Goal: Task Accomplishment & Management: Manage account settings

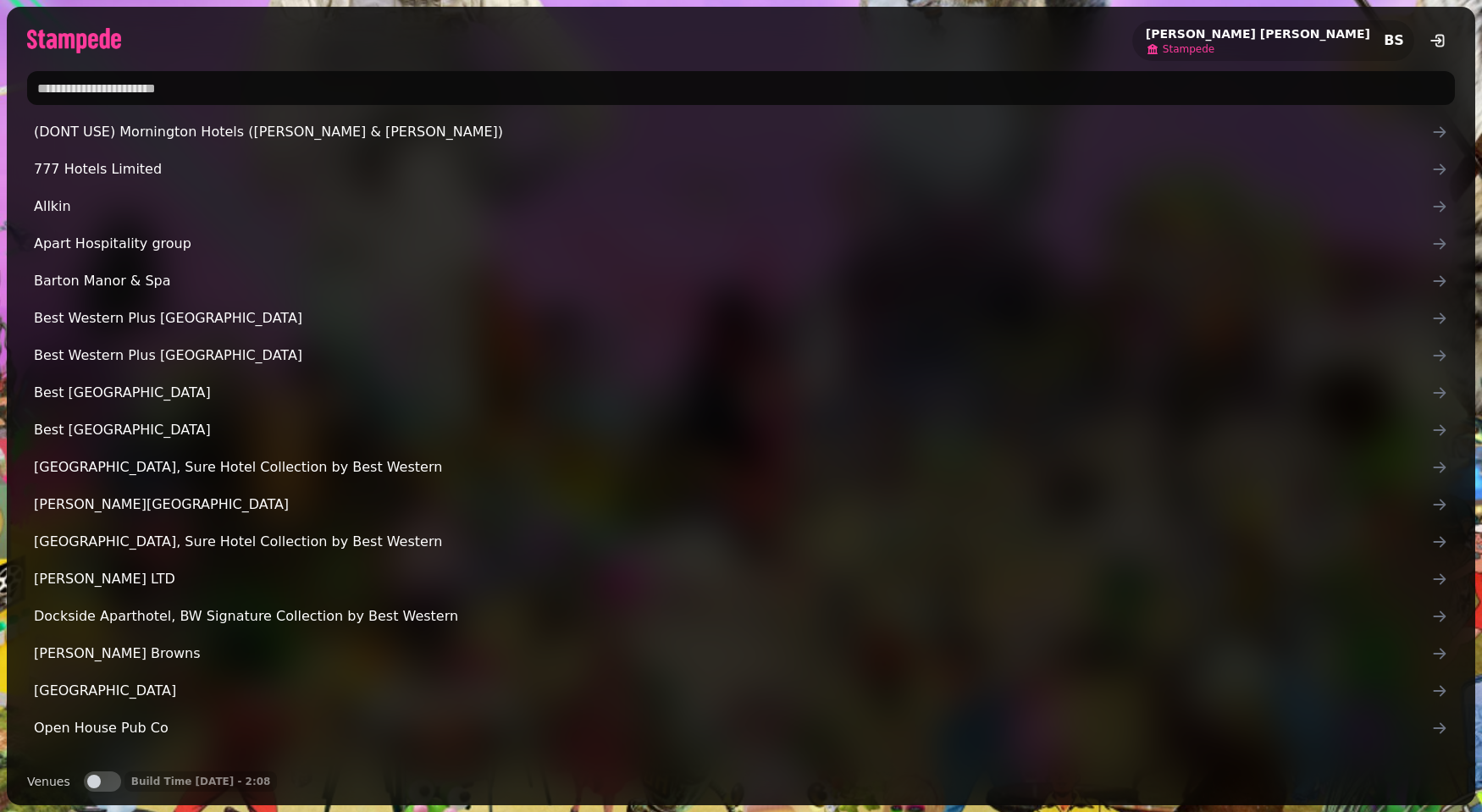
click at [1215, 54] on span "Stampede" at bounding box center [1189, 48] width 52 height 13
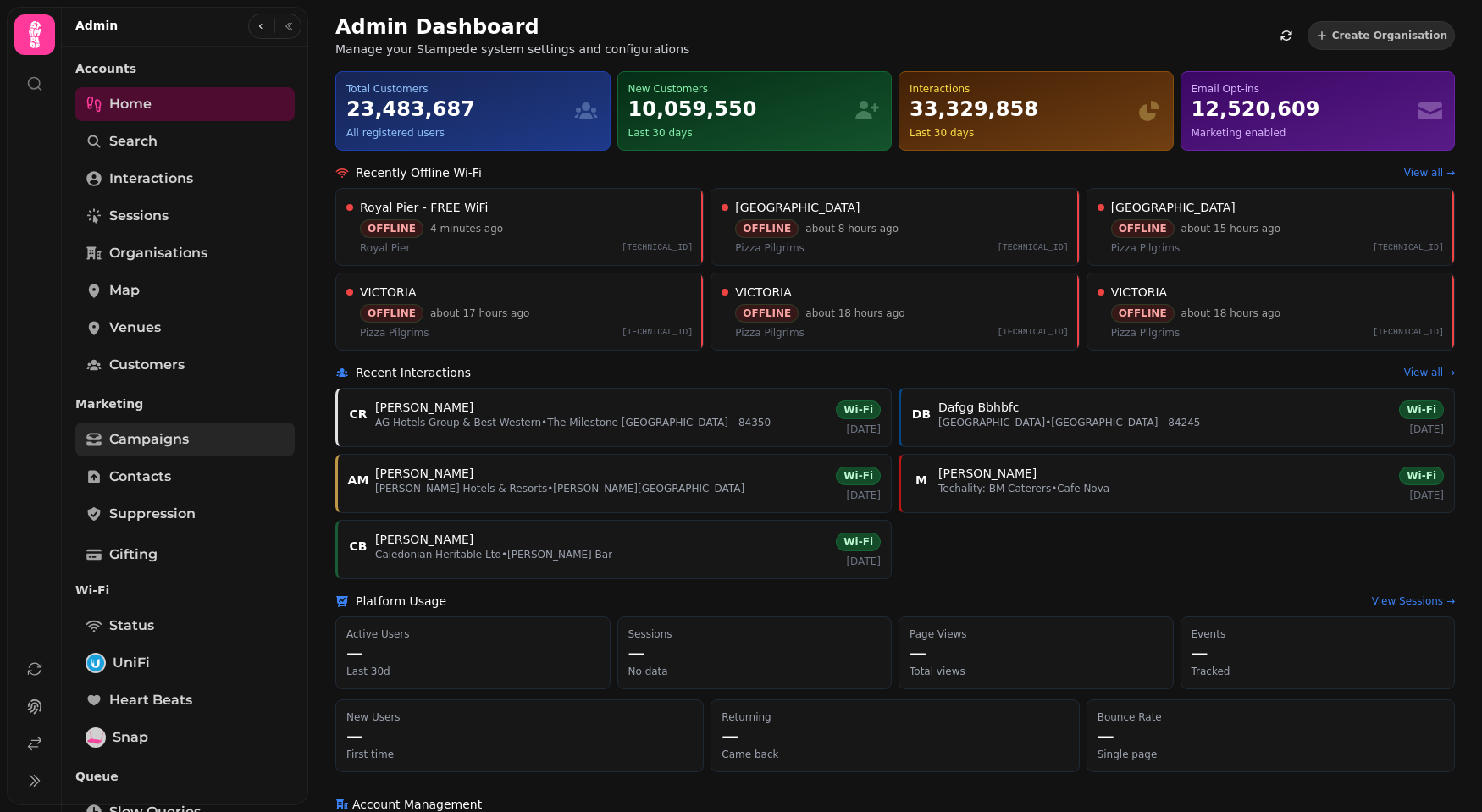
scroll to position [337, 0]
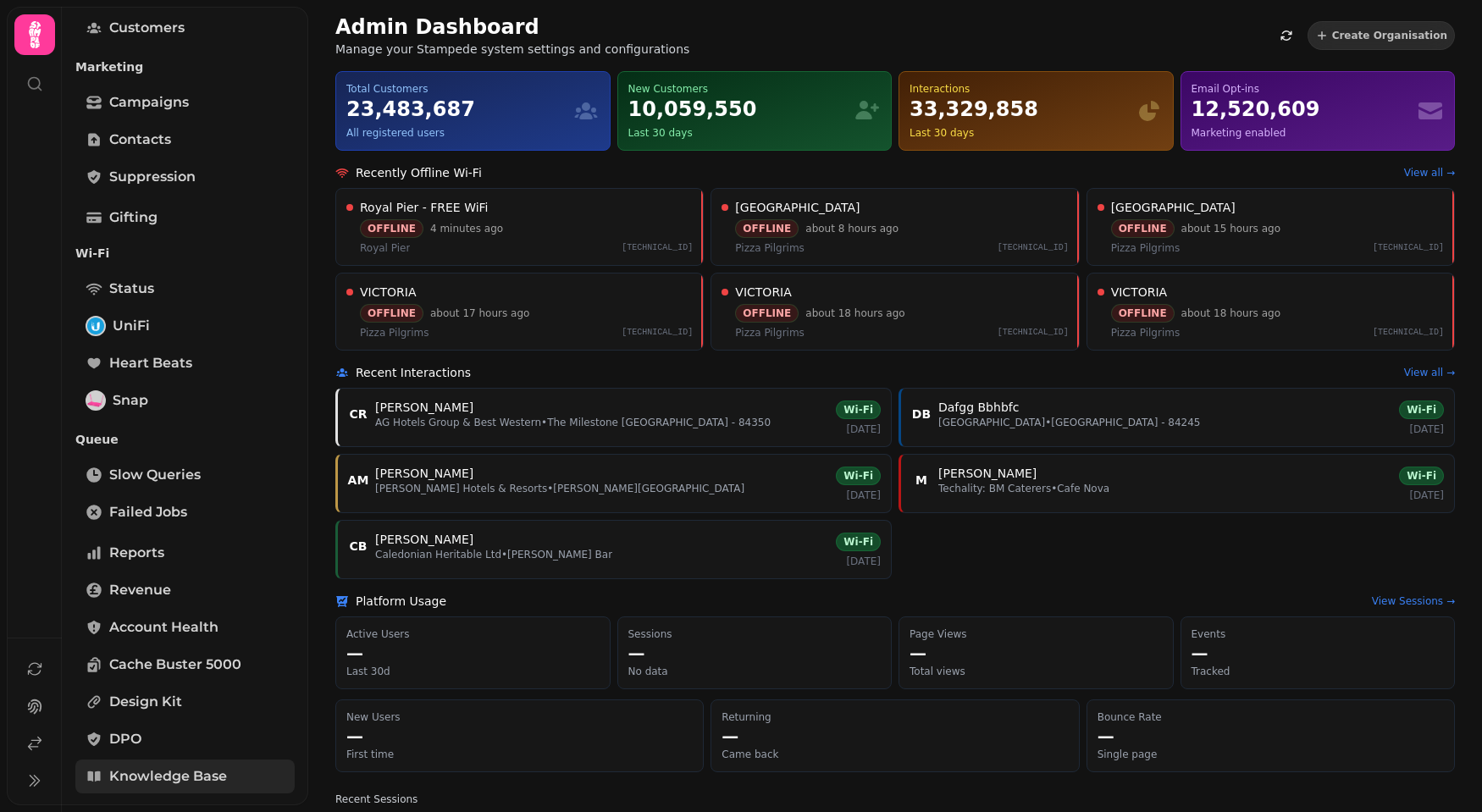
click at [164, 773] on span "Knowledge Base" at bounding box center [168, 776] width 117 height 21
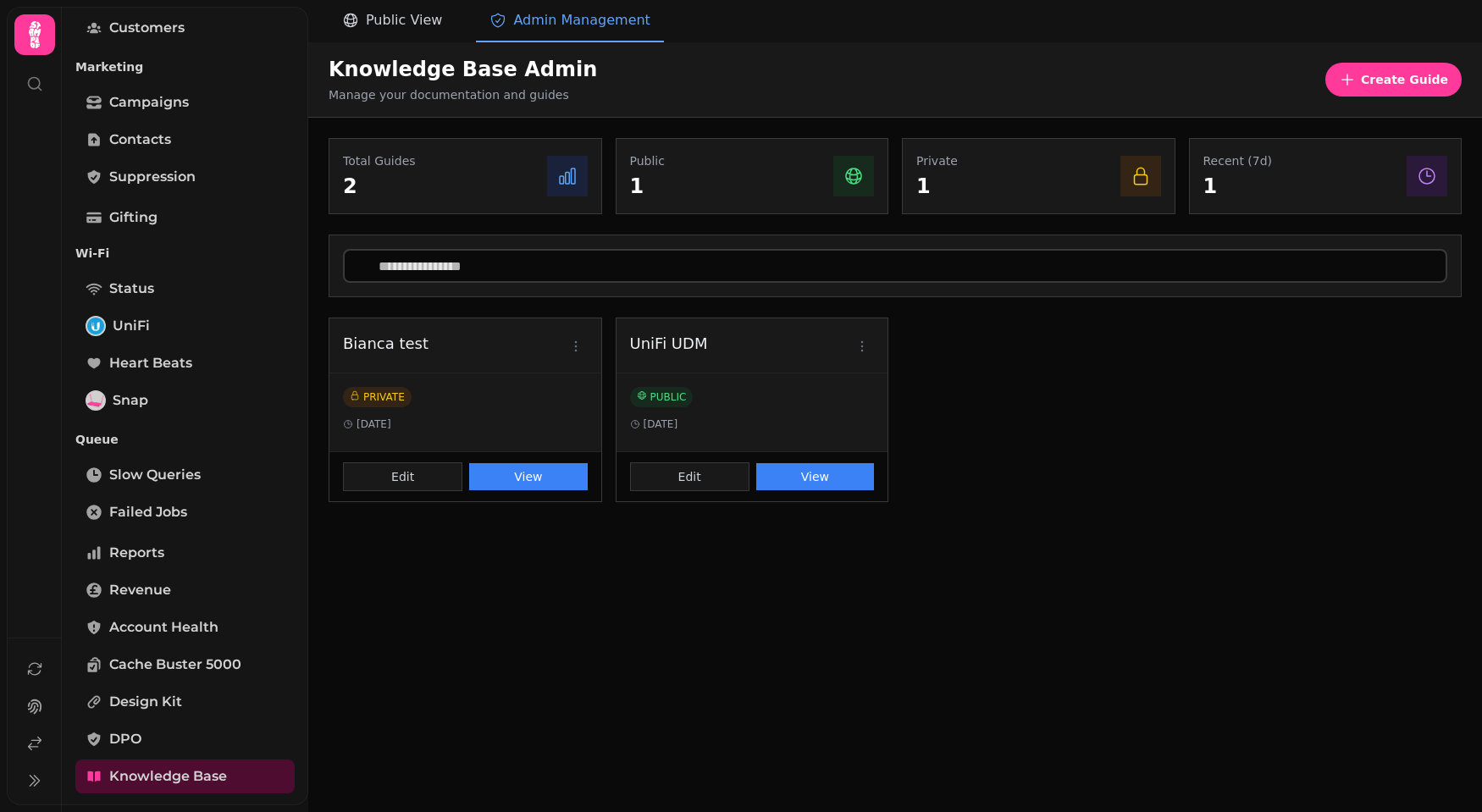
click at [422, 40] on button "Public View" at bounding box center [393, 21] width 127 height 42
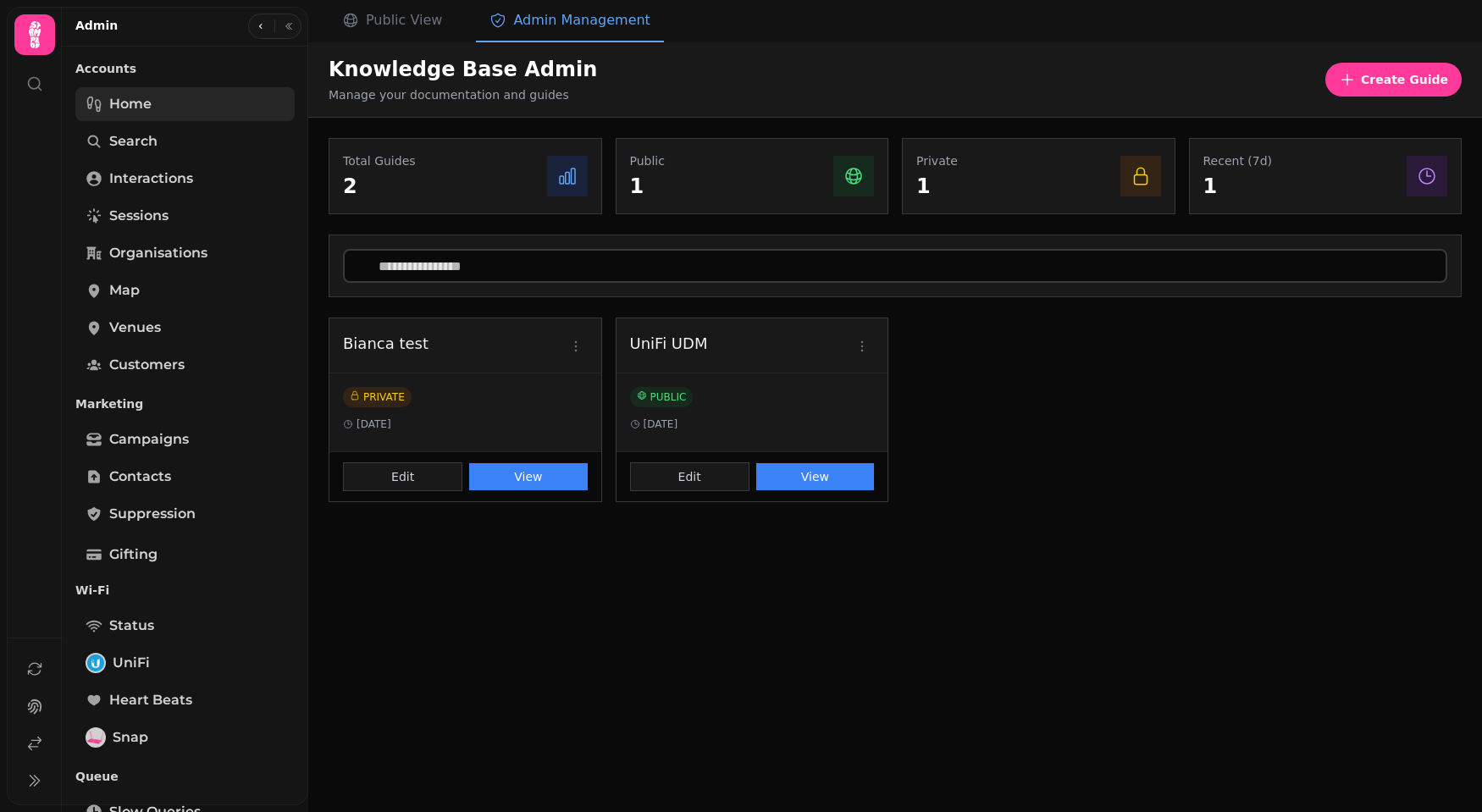
click at [189, 105] on link "Home" at bounding box center [185, 104] width 220 height 34
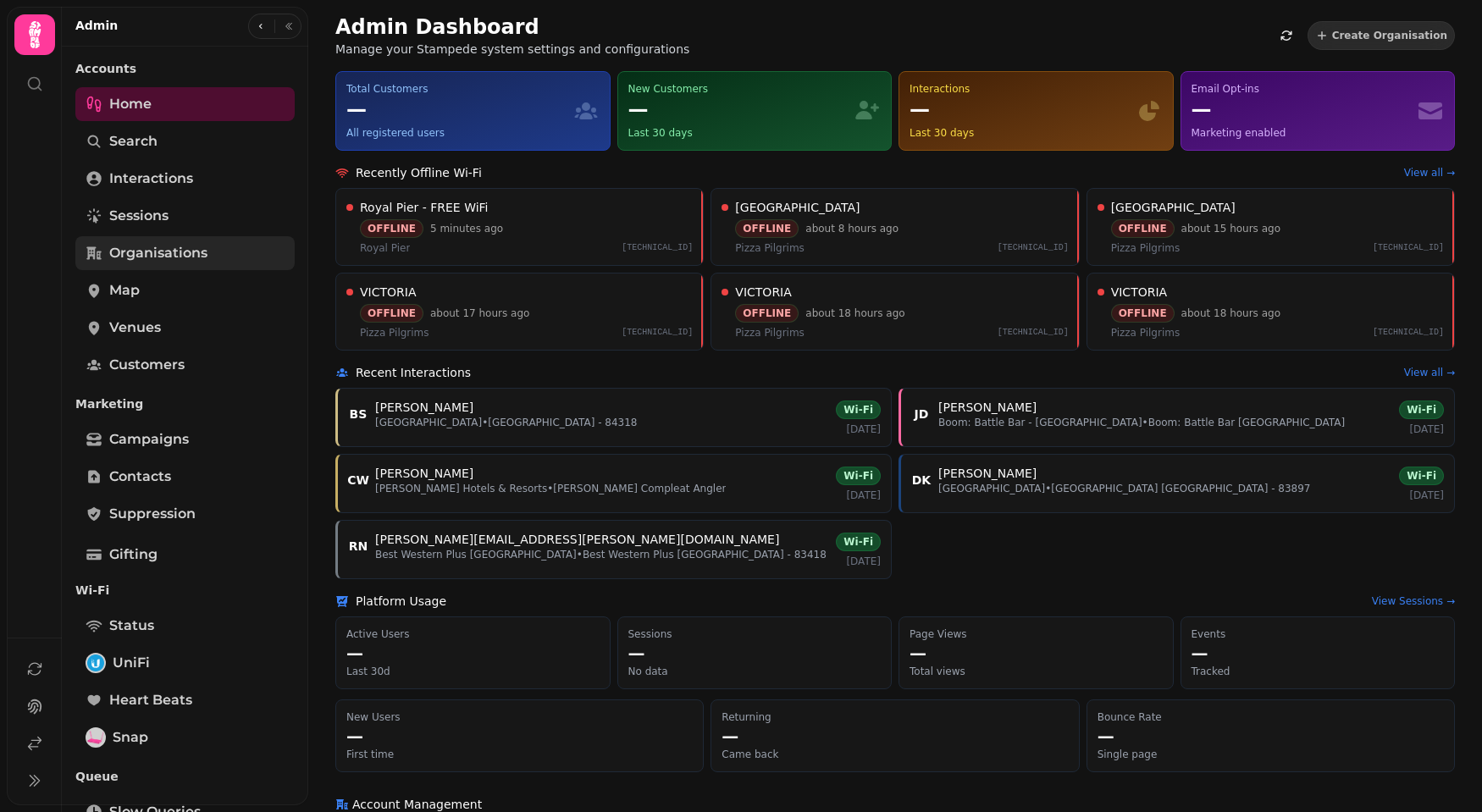
click at [140, 245] on span "Organisations" at bounding box center [159, 253] width 99 height 21
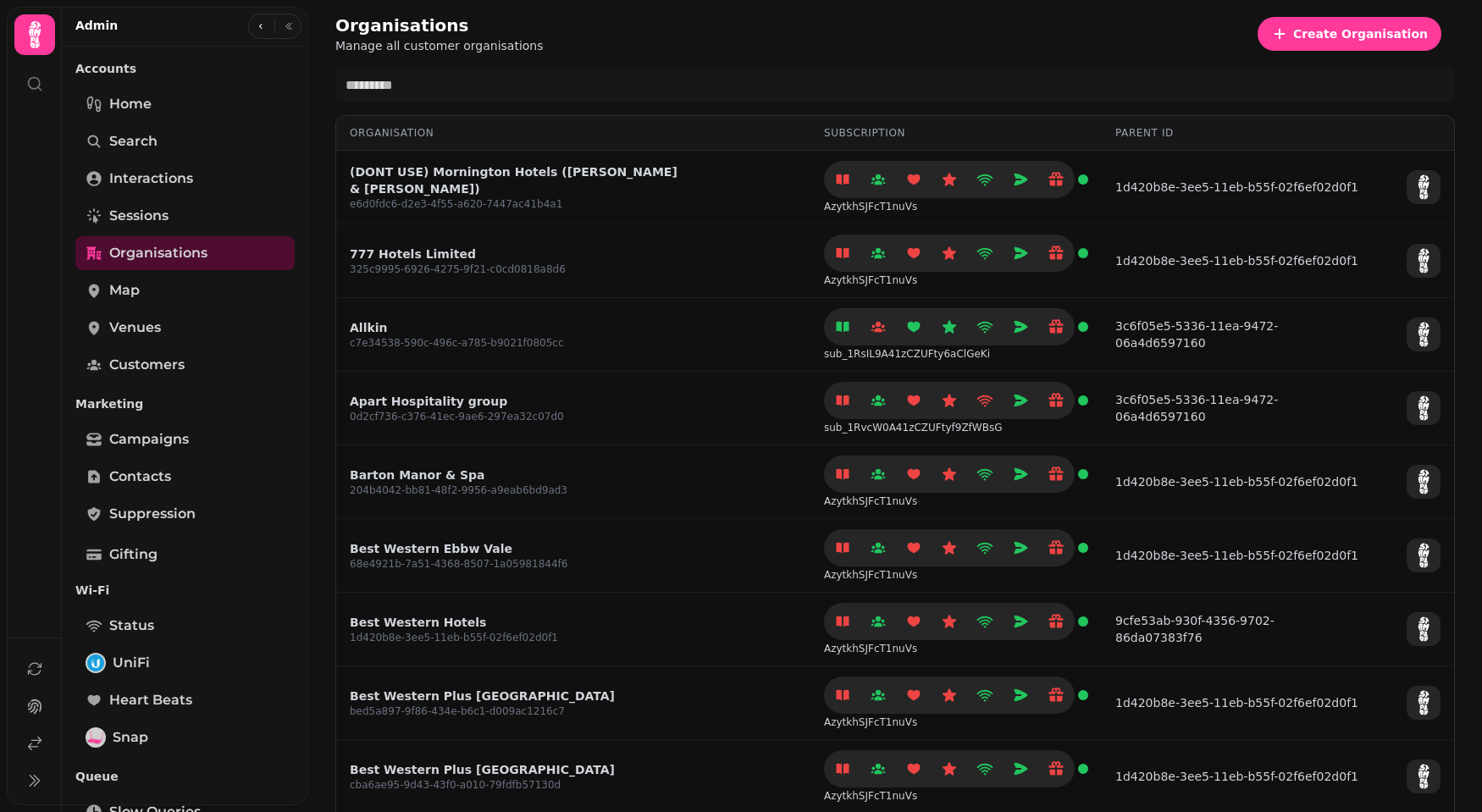
click at [662, 16] on div "Organisations Manage all customer organisations Create Organisation" at bounding box center [895, 33] width 1120 height 40
click at [659, 32] on div "Organisations Manage all customer organisations Create Organisation" at bounding box center [895, 33] width 1120 height 40
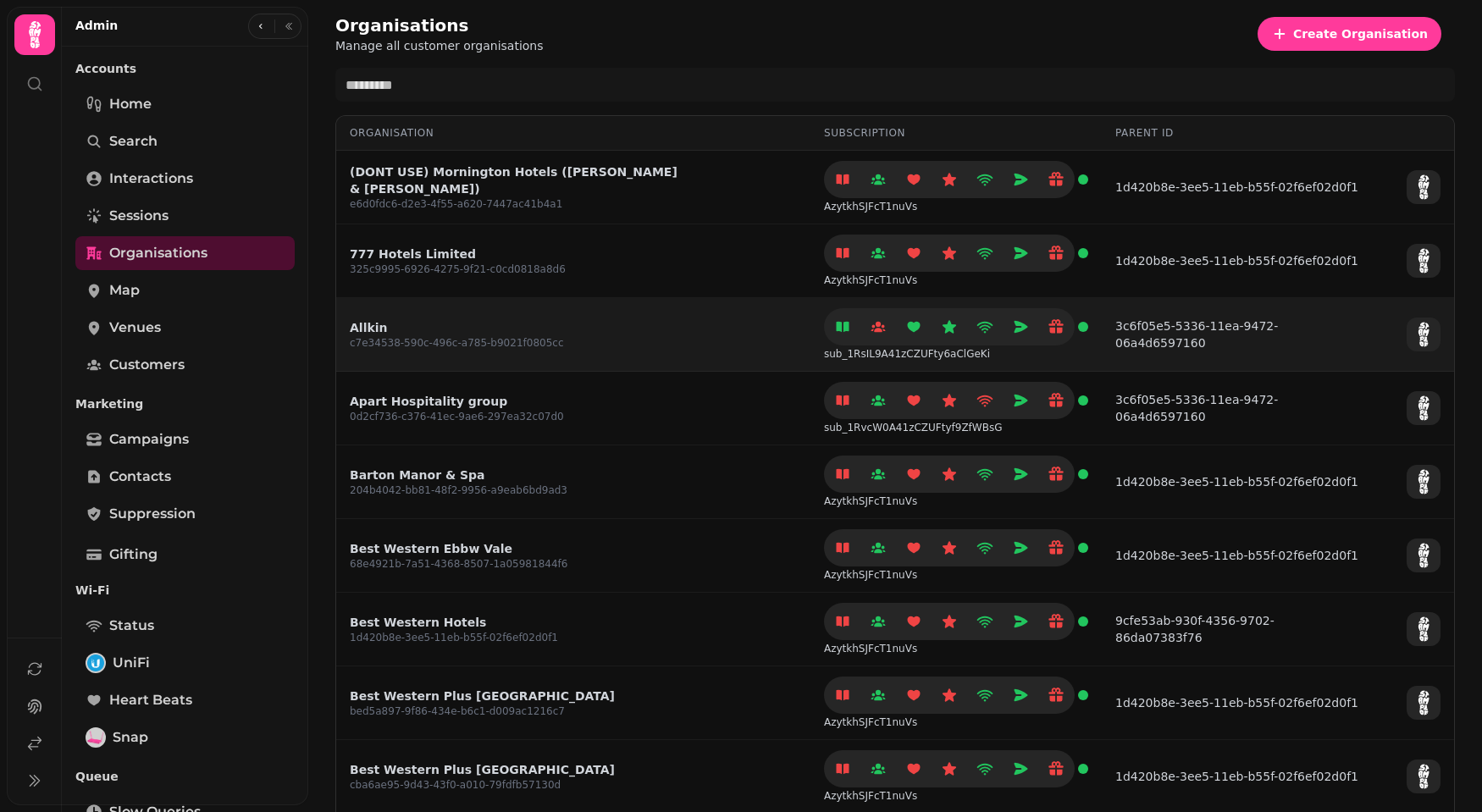
click at [358, 329] on link "Allkin" at bounding box center [456, 327] width 214 height 17
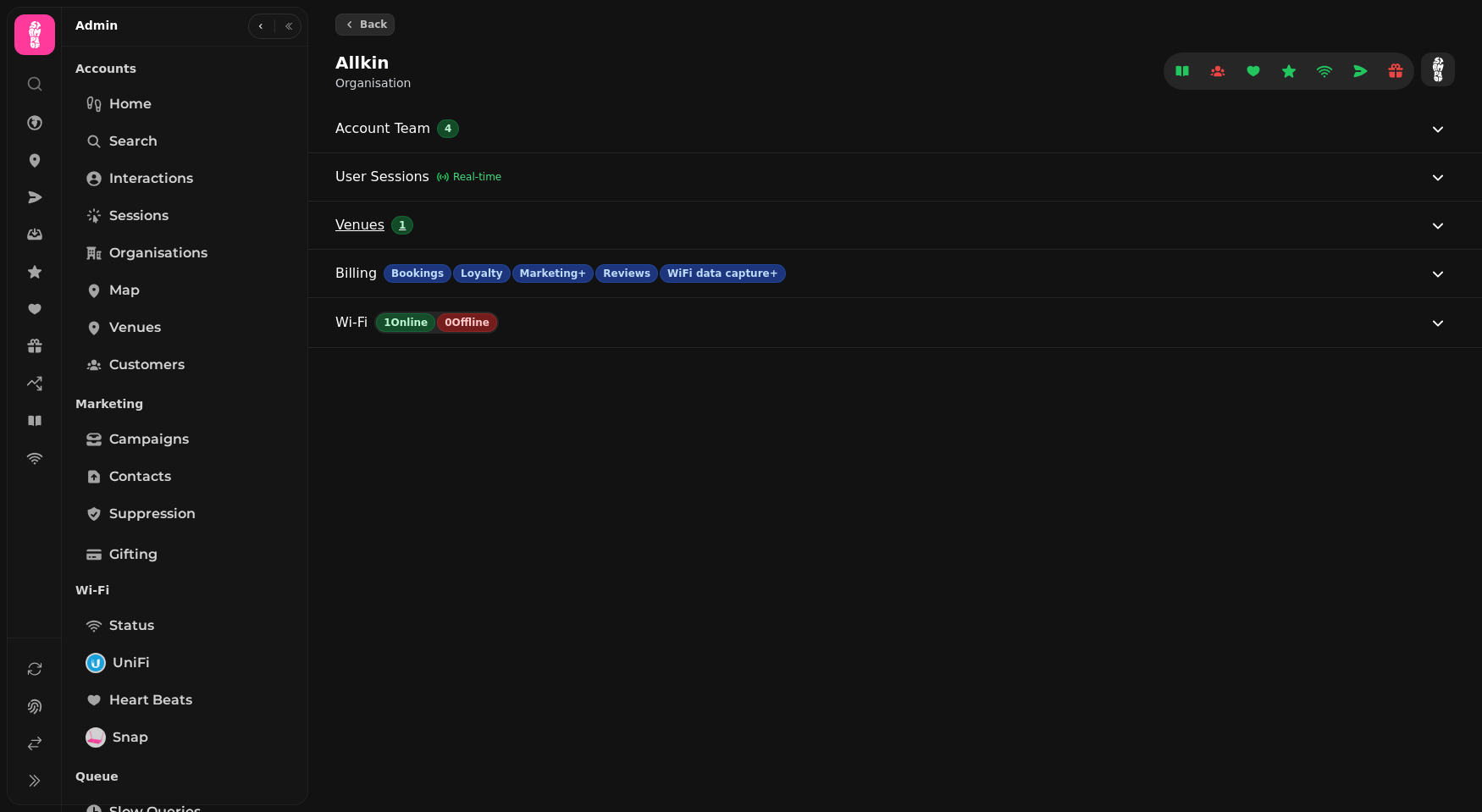
click at [468, 230] on button "Venues 1" at bounding box center [891, 225] width 1113 height 48
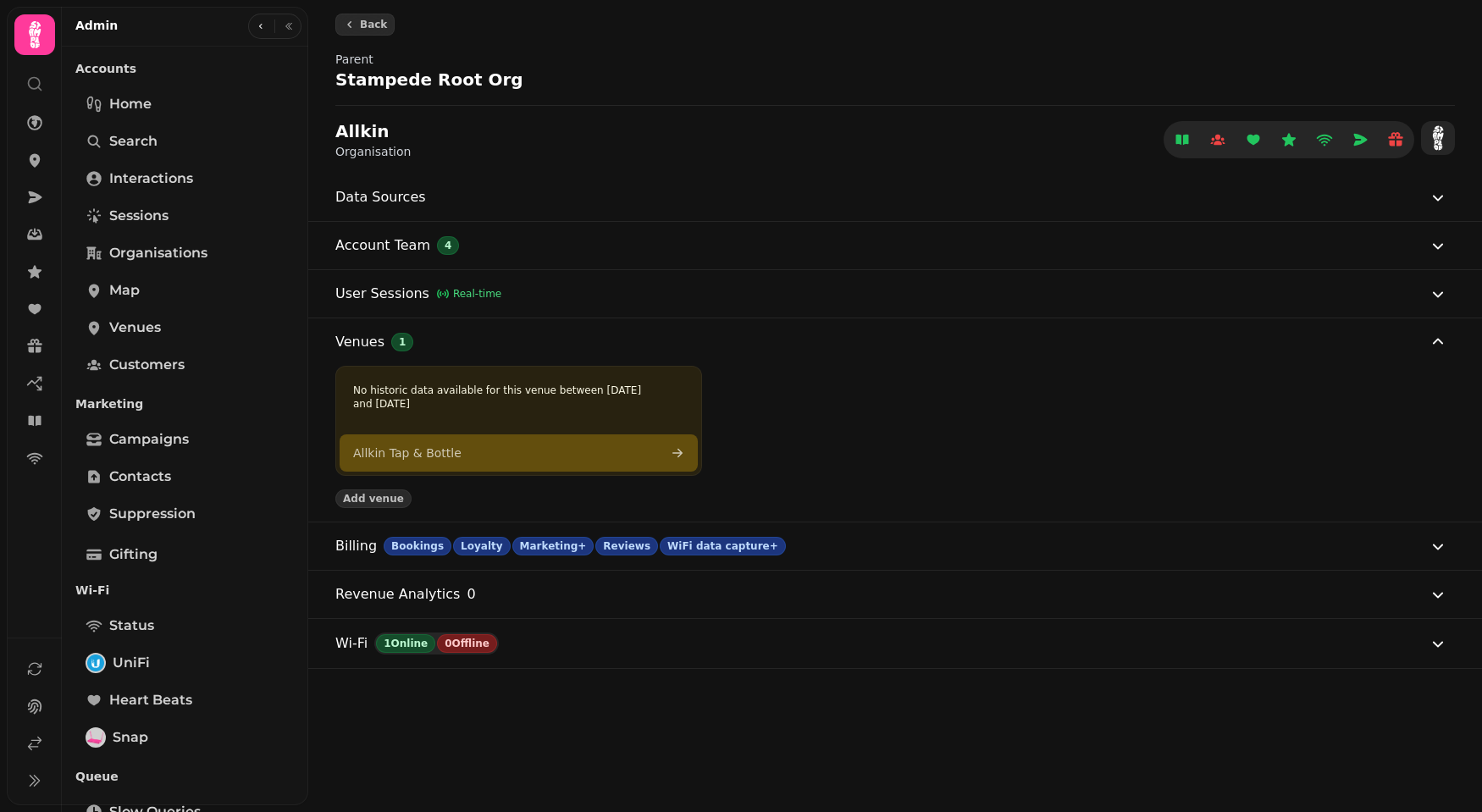
click at [478, 445] on link "Allkin Tap & Bottle" at bounding box center [519, 454] width 359 height 38
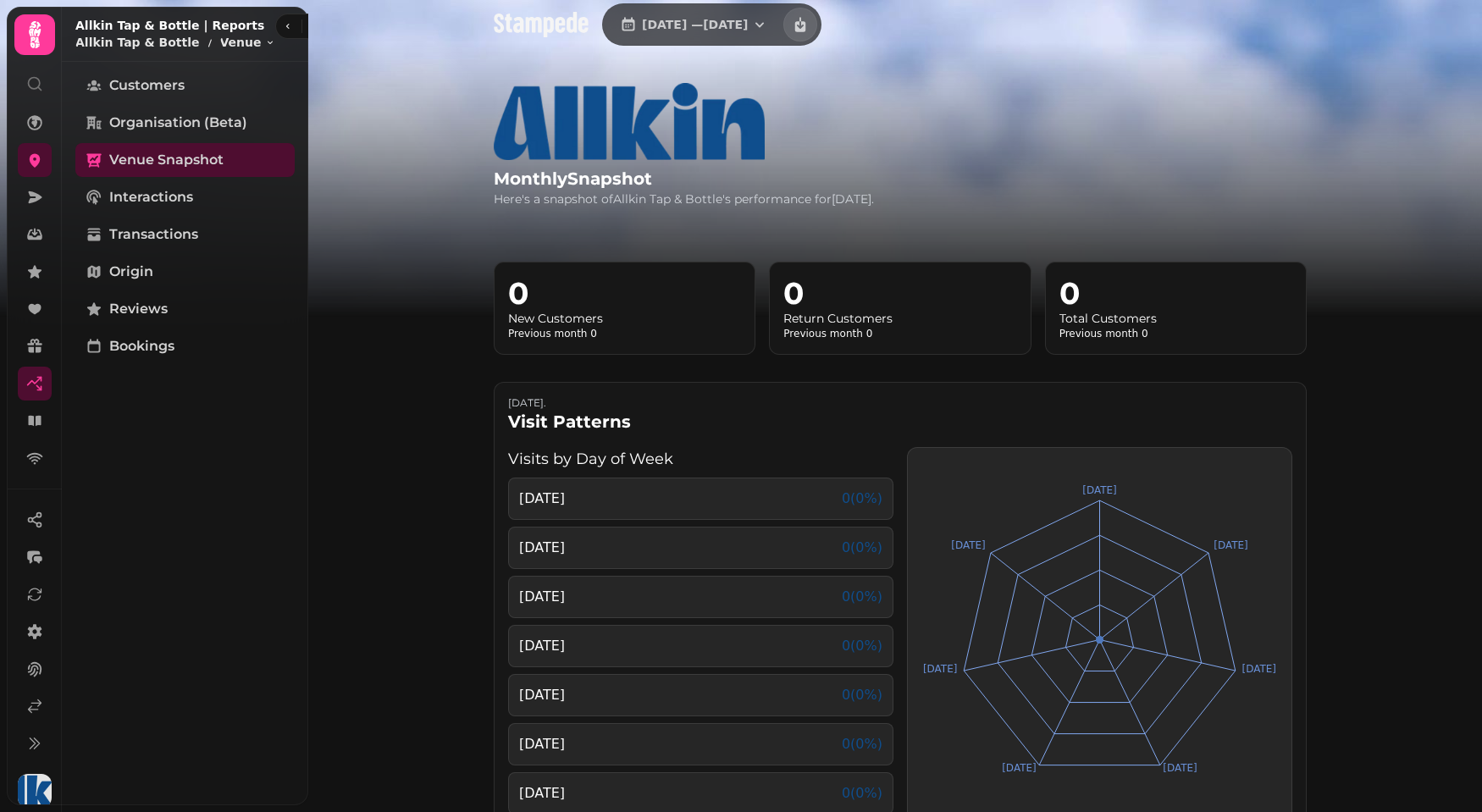
drag, startPoint x: 39, startPoint y: 557, endPoint x: 163, endPoint y: 602, distance: 131.9
click at [163, 602] on body "[DATE] — [DATE] monthly Snapshot Here's a snapshot of Allkin Tap & [PERSON_NAME…" at bounding box center [741, 406] width 1482 height 812
click at [35, 557] on icon "button" at bounding box center [38, 560] width 8 height 8
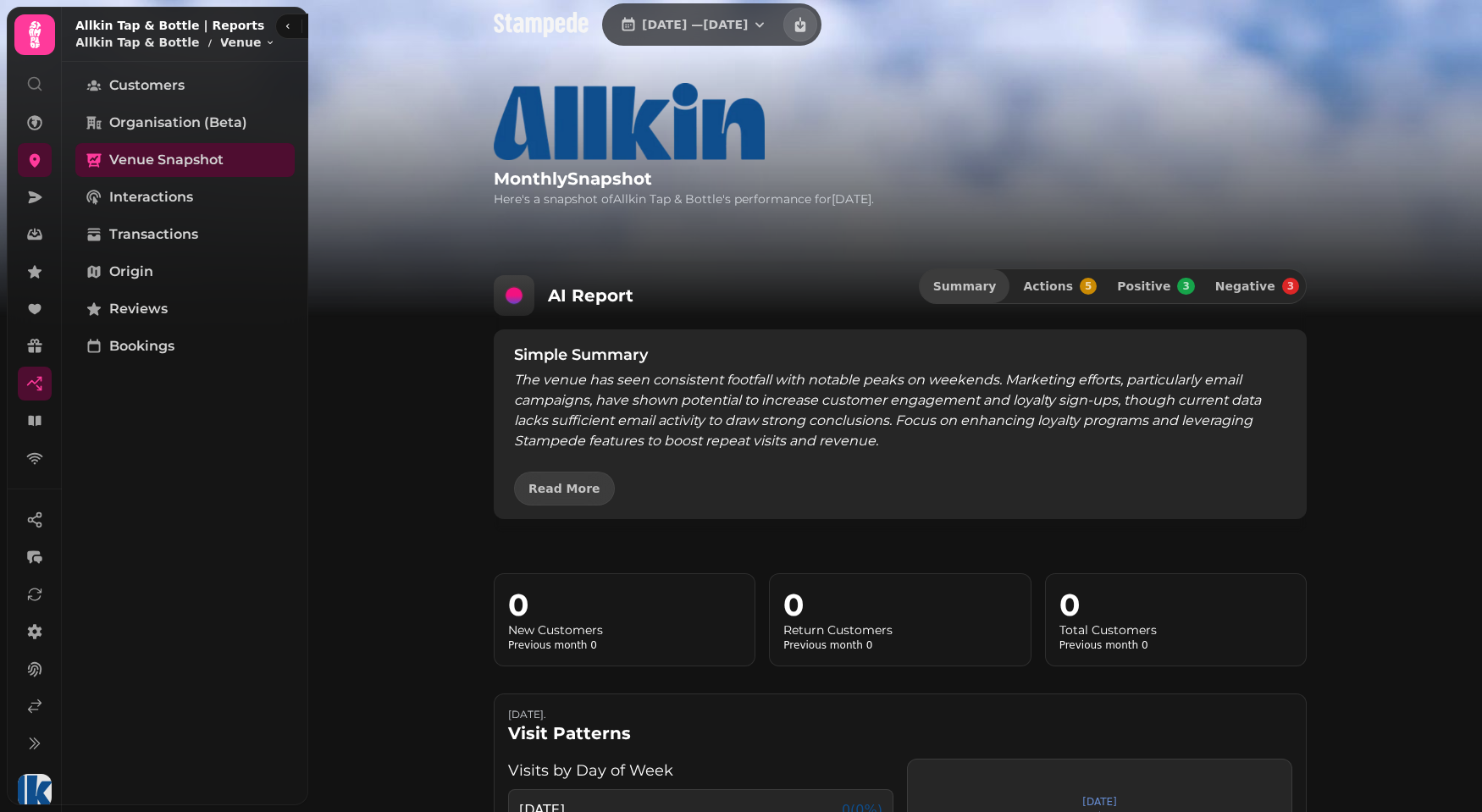
click at [369, 424] on div "[DATE] — [DATE] monthly Snapshot Here's a snapshot of Allkin Tap & [PERSON_NAME…" at bounding box center [895, 406] width 1174 height 812
click at [557, 500] on button "Read More" at bounding box center [564, 488] width 100 height 34
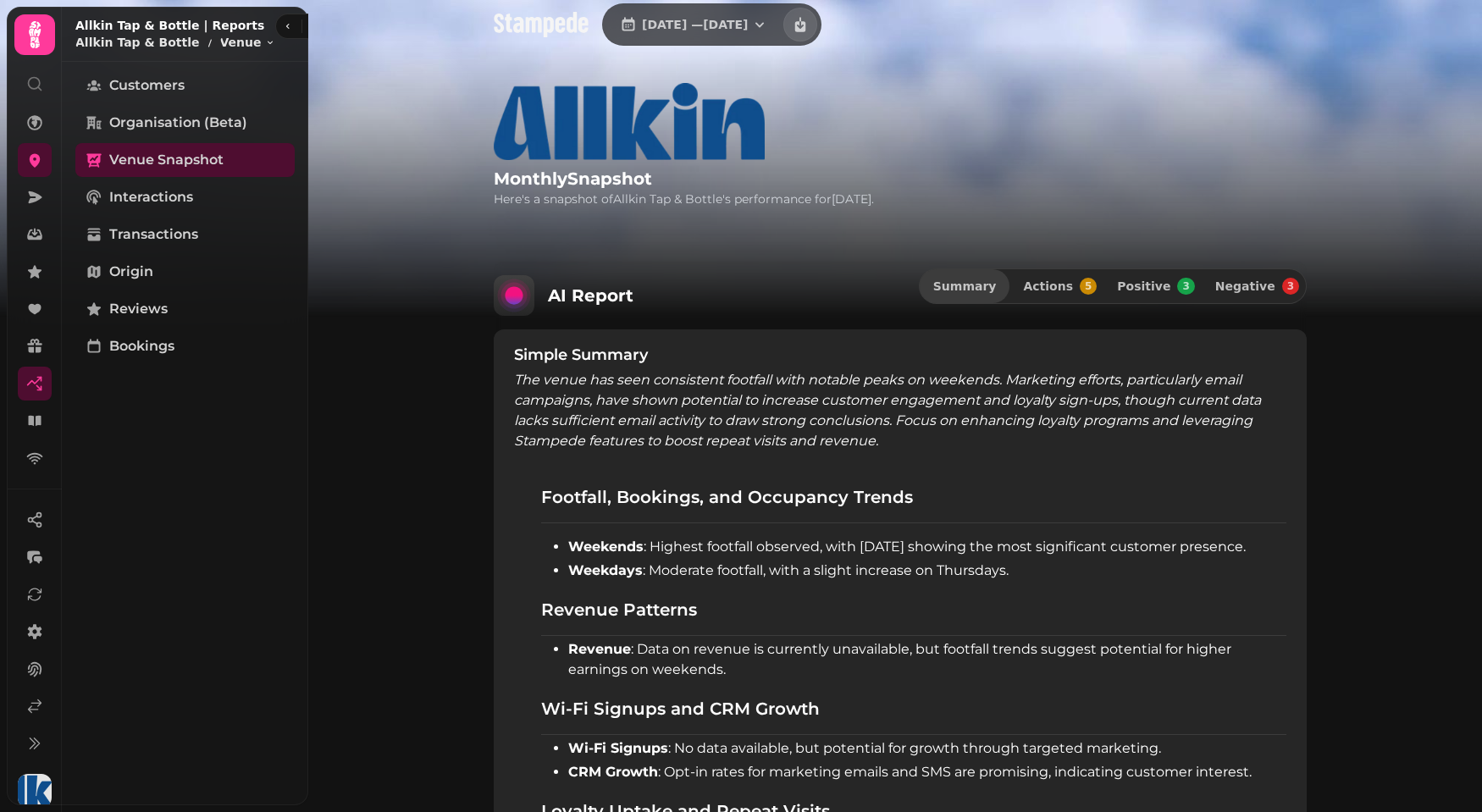
click at [325, 323] on img at bounding box center [741, 212] width 1482 height 423
